Goal: Information Seeking & Learning: Understand process/instructions

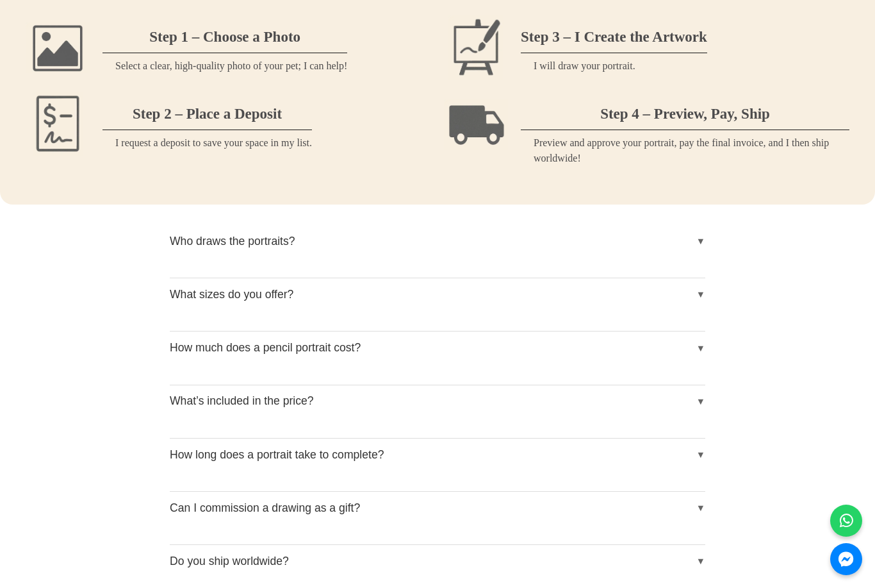
scroll to position [1351, 0]
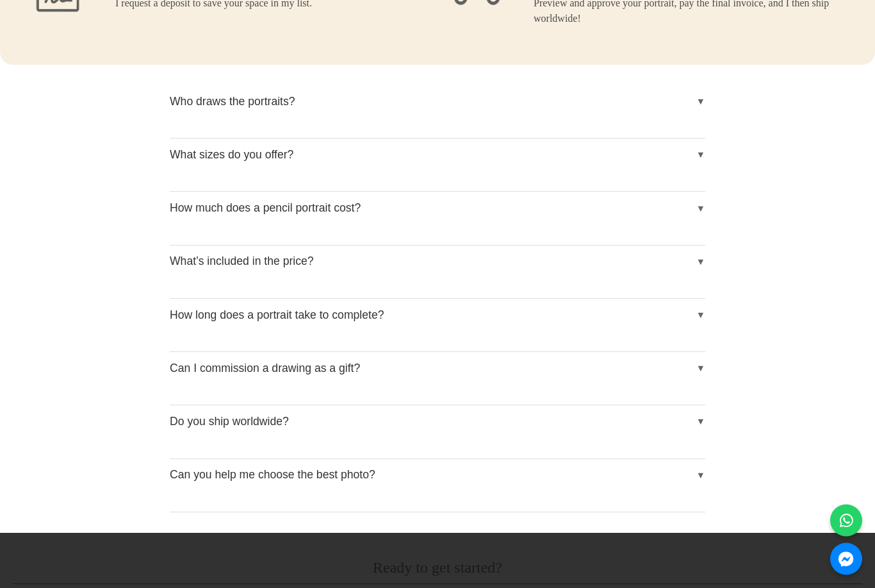
click at [698, 365] on button "Can I commission a drawing as a gift?" at bounding box center [438, 368] width 536 height 32
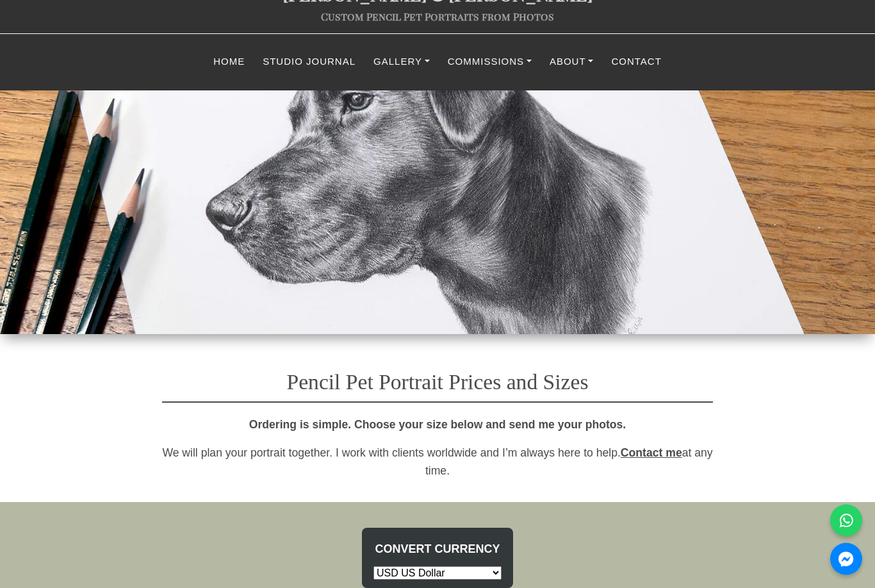
scroll to position [60, 0]
click at [512, 43] on nav "MENU Home Studio Journal Gallery Classic Drawing Gallery Life Story Portraits G…" at bounding box center [437, 61] width 875 height 57
click at [519, 60] on link "Commissions" at bounding box center [490, 61] width 102 height 25
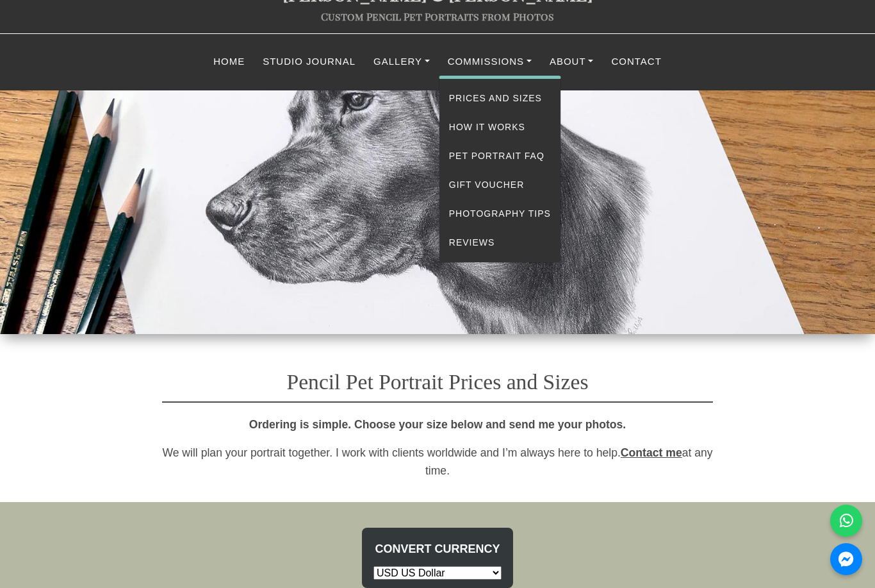
click at [488, 239] on link "Reviews" at bounding box center [500, 242] width 121 height 29
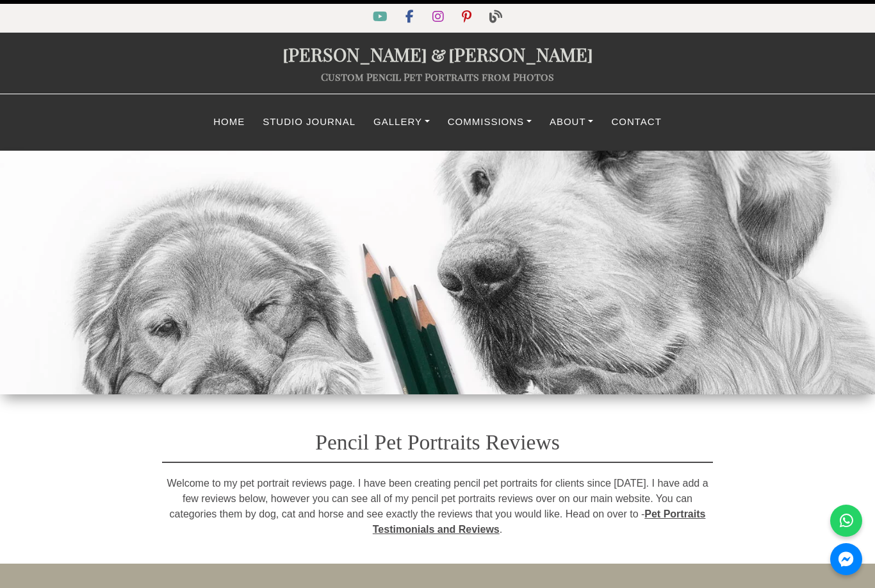
scroll to position [1, 0]
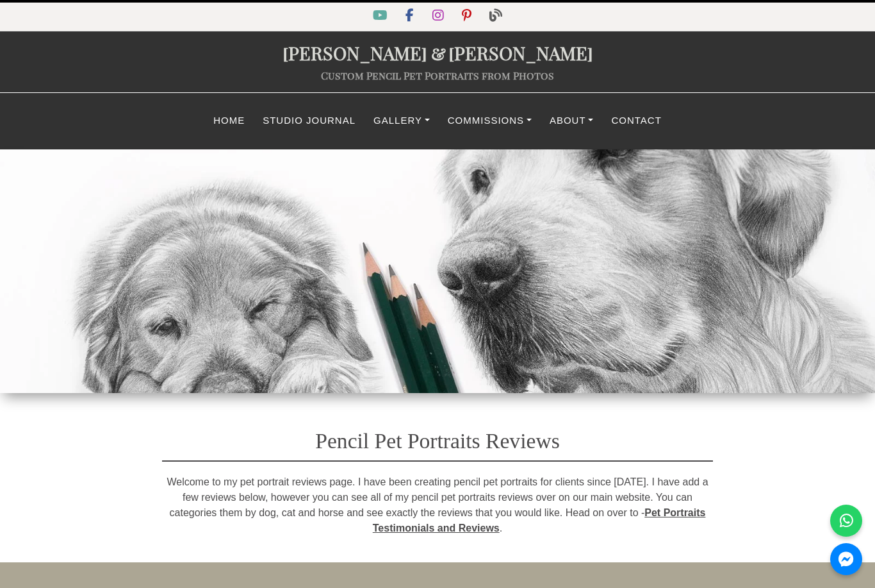
click at [418, 114] on link "Gallery" at bounding box center [402, 120] width 74 height 25
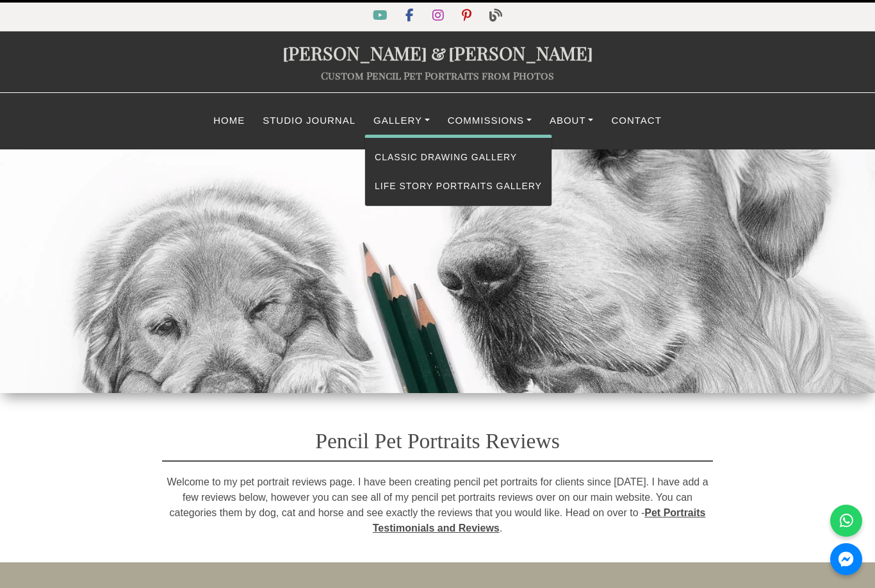
click at [490, 152] on link "Classic Drawing Gallery" at bounding box center [458, 157] width 187 height 29
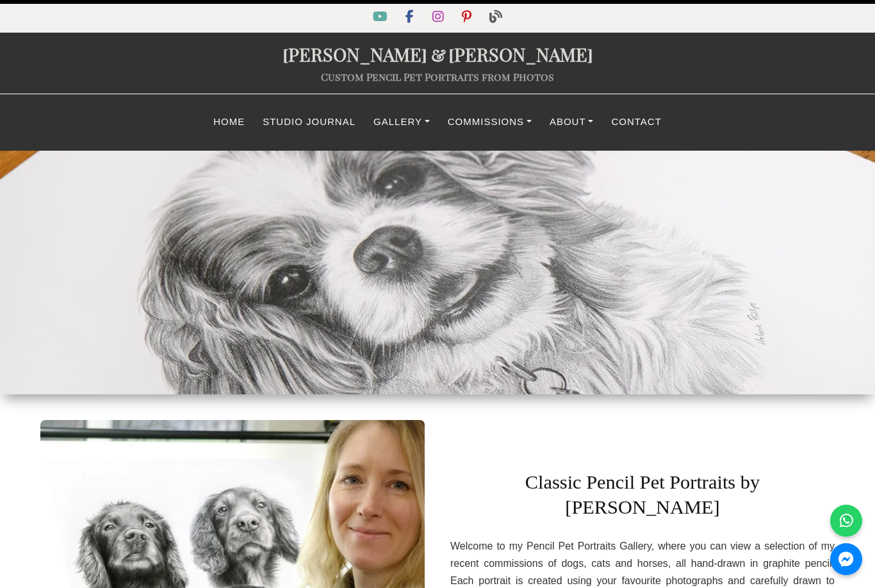
click at [415, 119] on link "Gallery" at bounding box center [402, 122] width 74 height 25
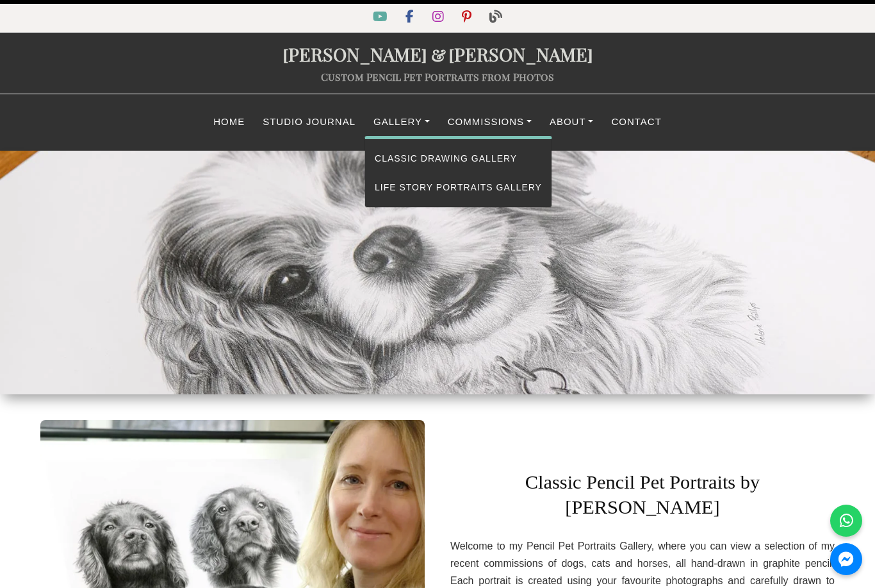
click at [590, 119] on link "About" at bounding box center [572, 122] width 62 height 25
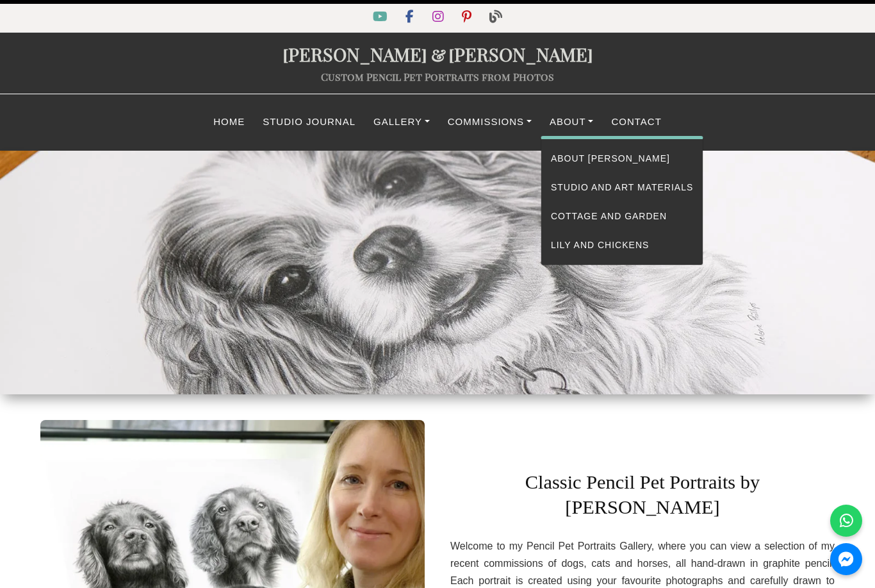
click at [503, 122] on link "Commissions" at bounding box center [490, 122] width 102 height 25
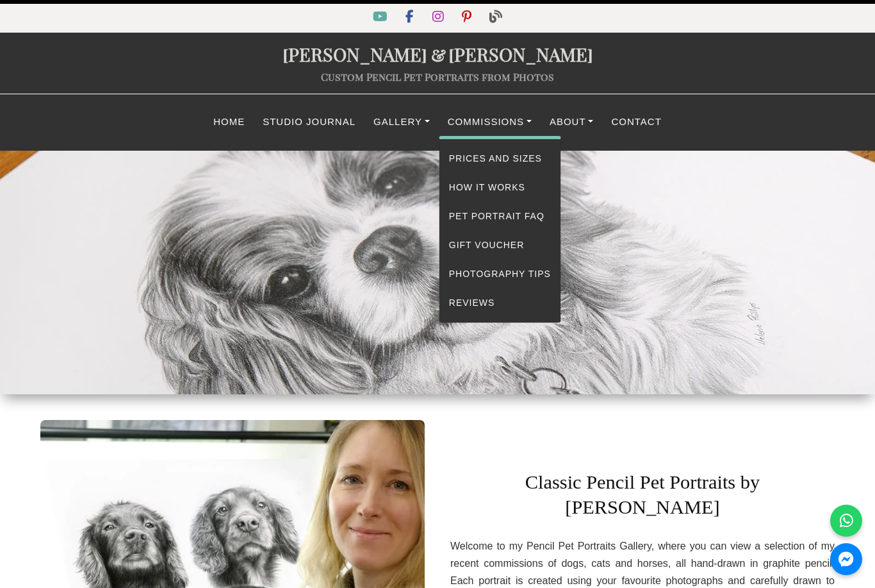
click at [508, 182] on link "How It Works" at bounding box center [500, 187] width 121 height 29
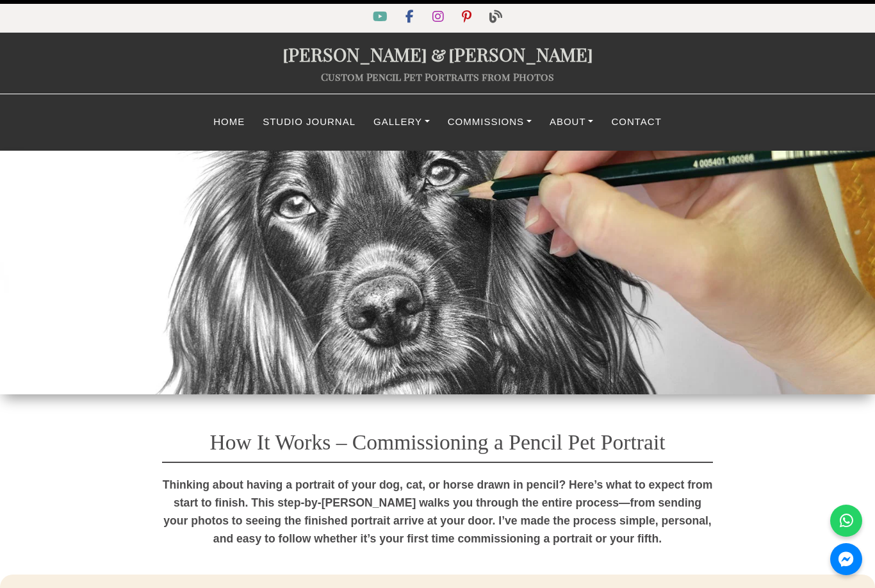
click at [509, 100] on nav "MENU Home Studio Journal Gallery Classic Drawing Gallery Life Story Portraits G…" at bounding box center [437, 122] width 875 height 57
click at [517, 122] on link "Commissions" at bounding box center [490, 122] width 102 height 25
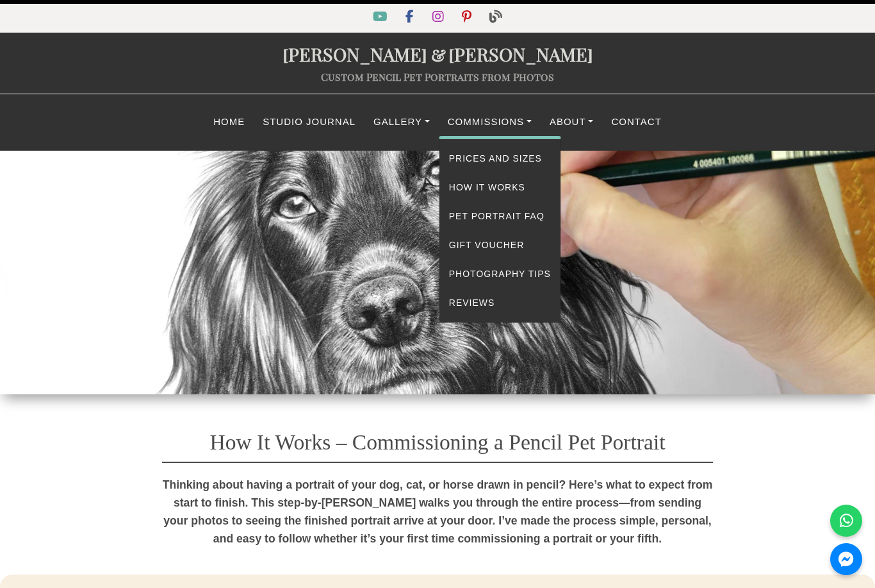
click at [517, 123] on link "Commissions" at bounding box center [490, 122] width 102 height 25
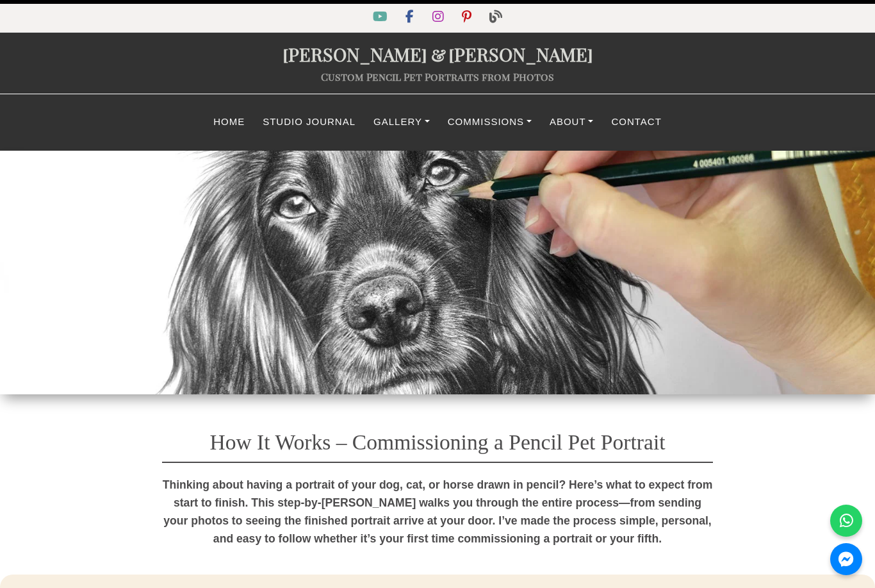
click at [303, 124] on link "Studio Journal" at bounding box center [309, 122] width 111 height 25
